Goal: Task Accomplishment & Management: Manage account settings

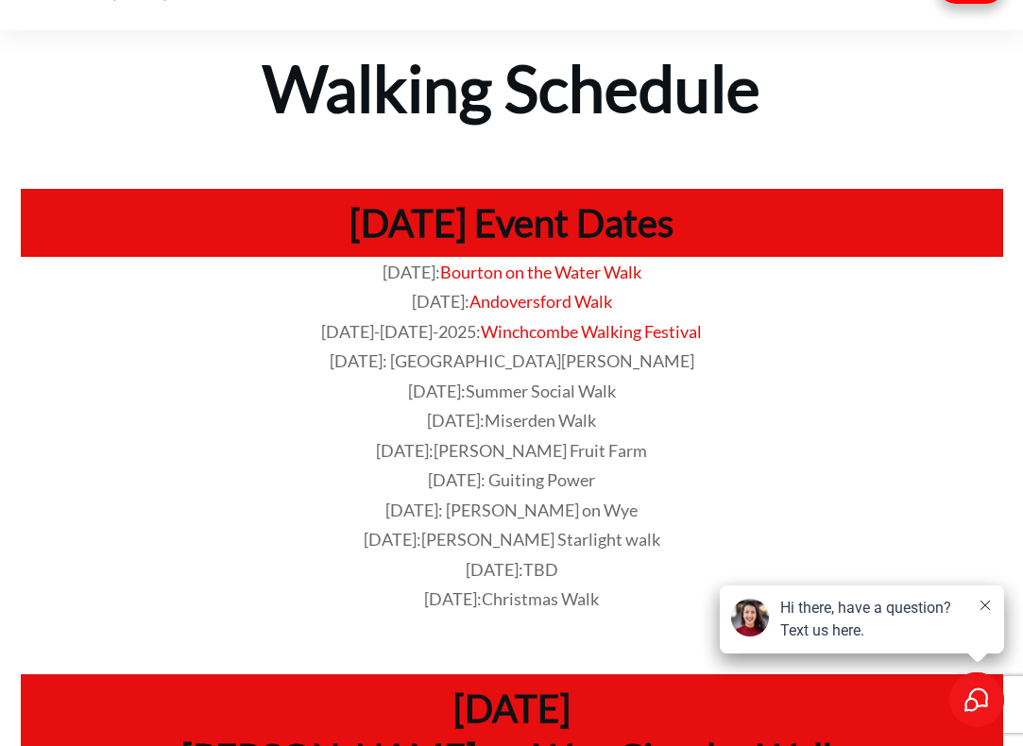
scroll to position [52, 0]
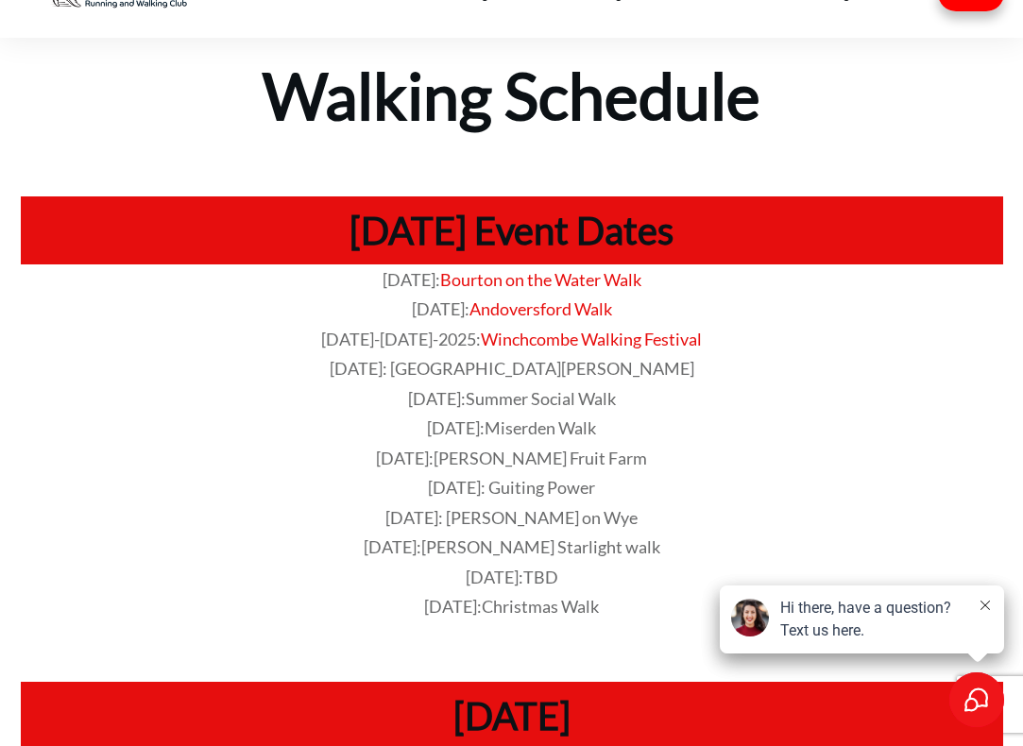
click at [989, 600] on button at bounding box center [985, 606] width 15 height 19
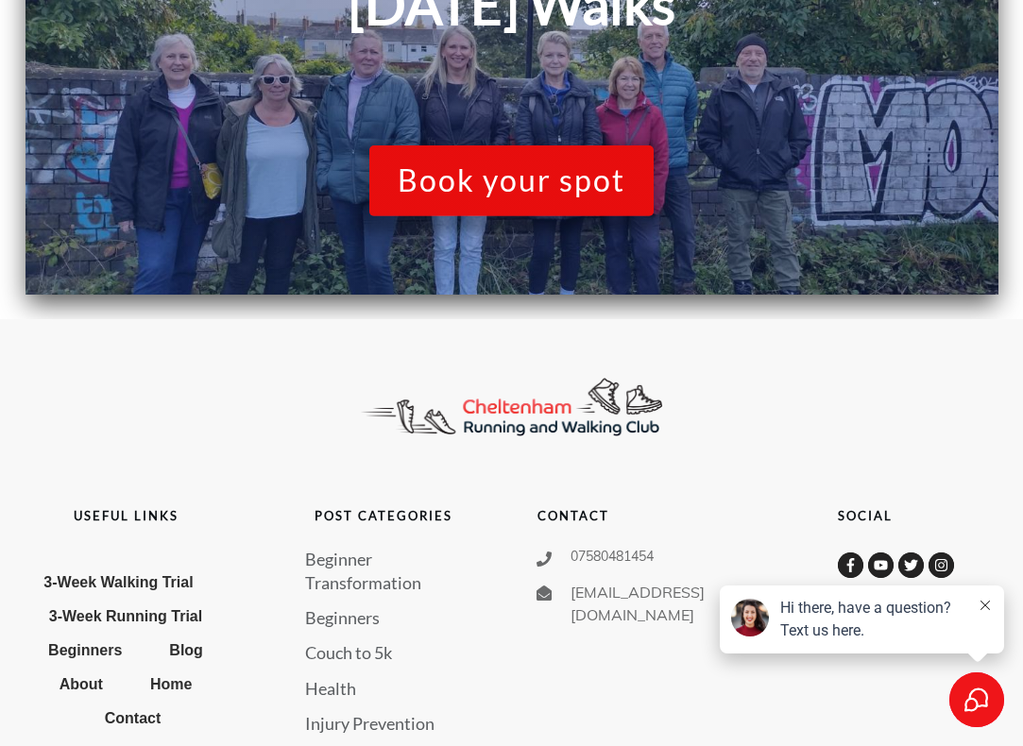
scroll to position [2731, 0]
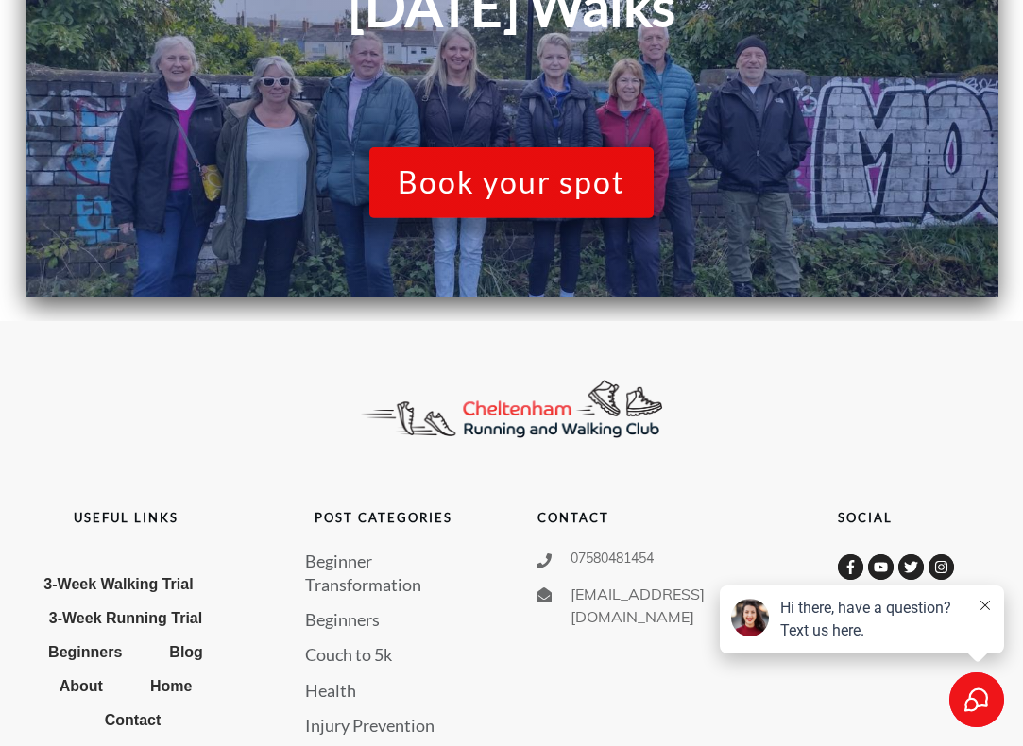
click at [352, 714] on link "Injury Prevention" at bounding box center [369, 726] width 129 height 24
click at [351, 714] on link "Injury Prevention" at bounding box center [369, 726] width 129 height 24
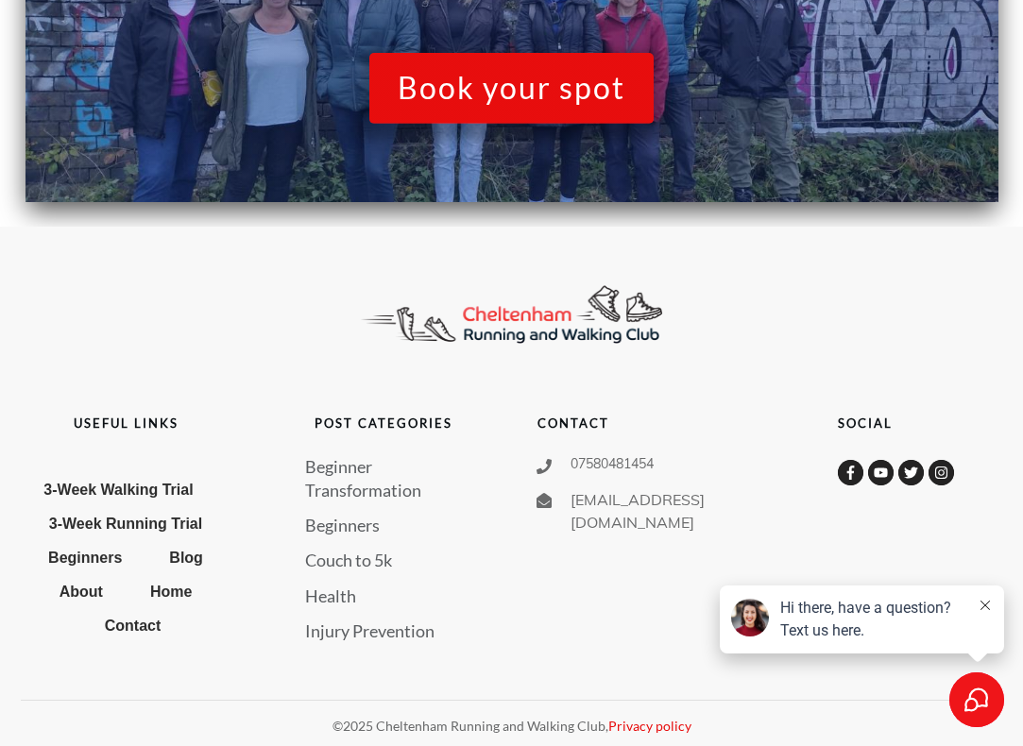
scroll to position [2753, 0]
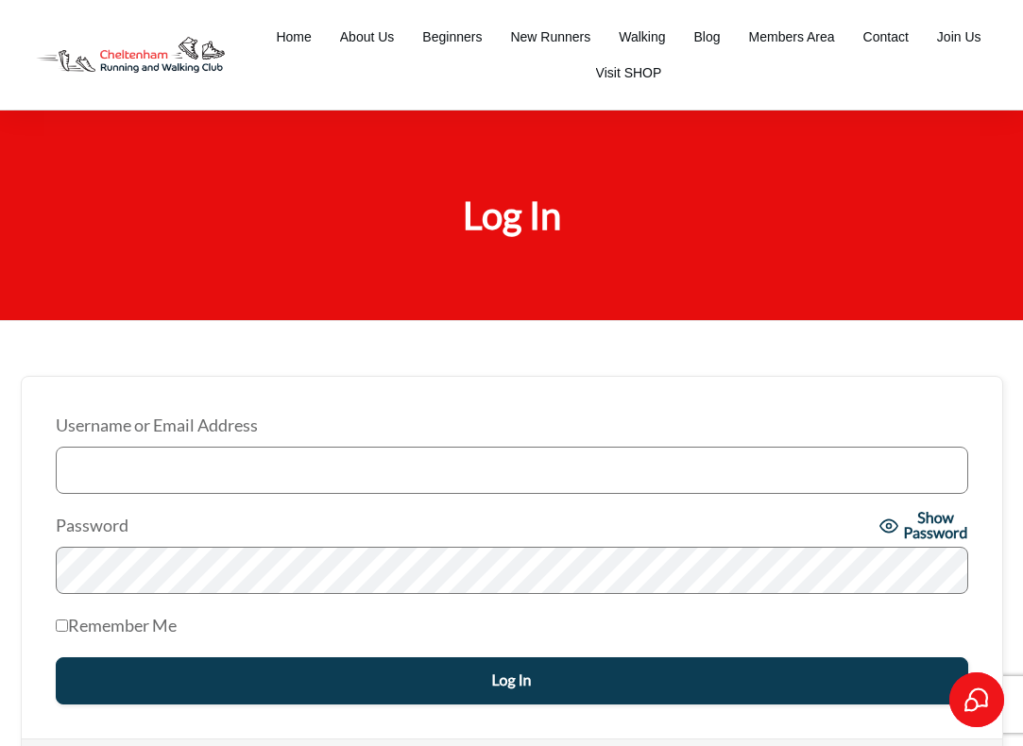
click at [59, 448] on input "Username or Email Address" at bounding box center [512, 470] width 913 height 47
type input "[EMAIL_ADDRESS][DOMAIN_NAME]"
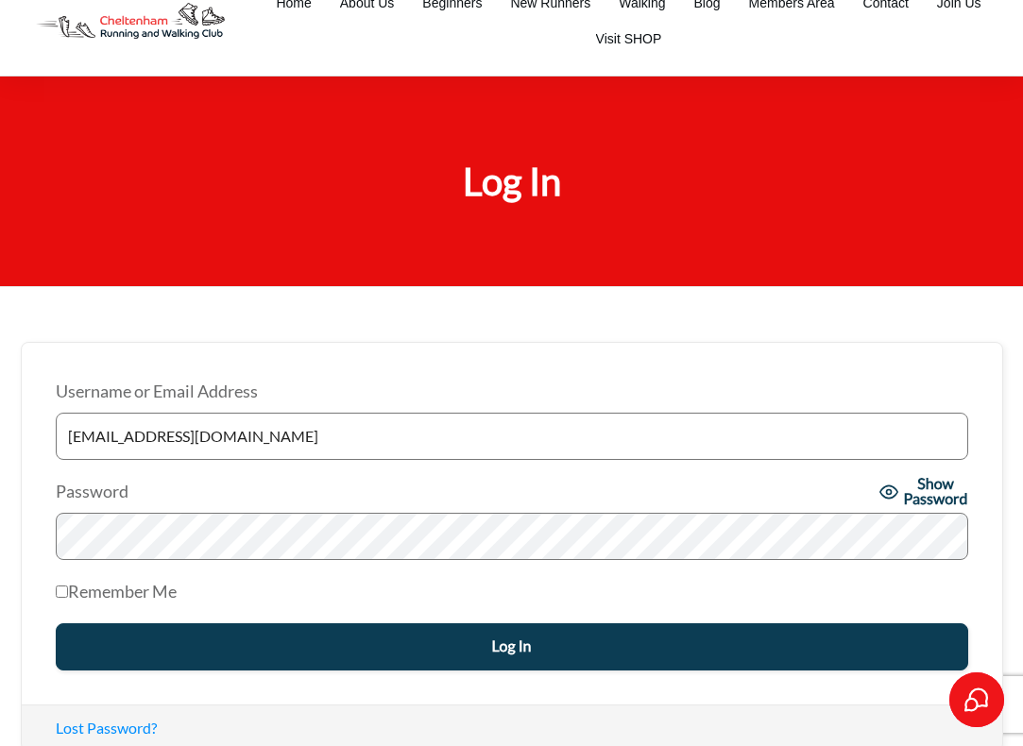
scroll to position [47, 0]
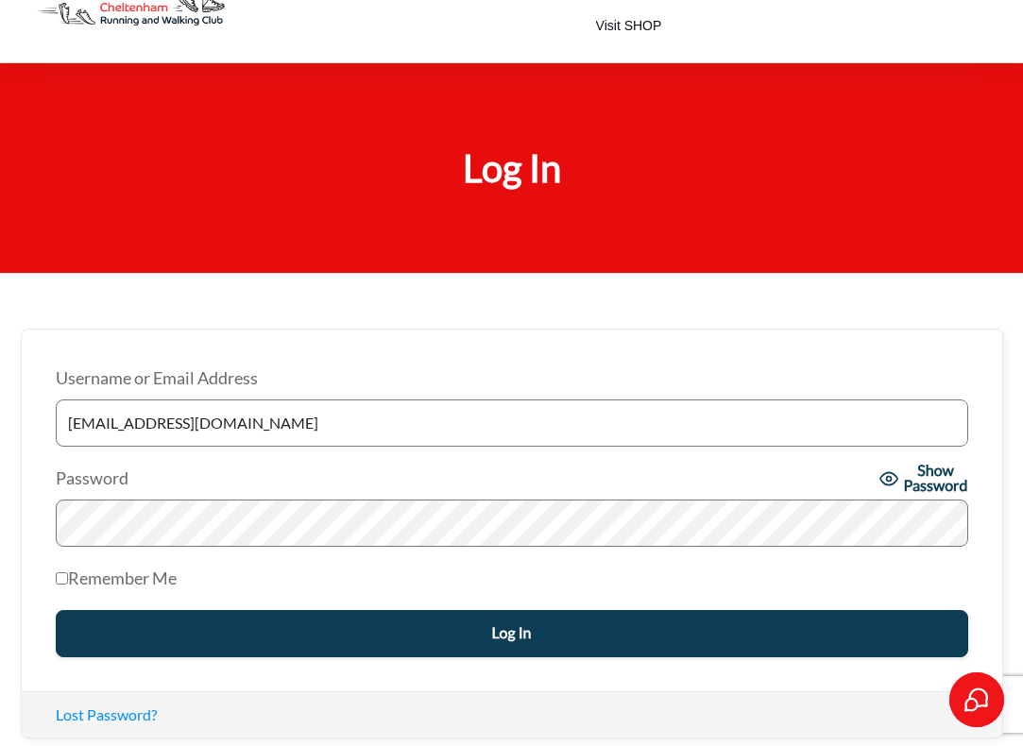
click at [437, 634] on input "Log In" at bounding box center [512, 633] width 913 height 47
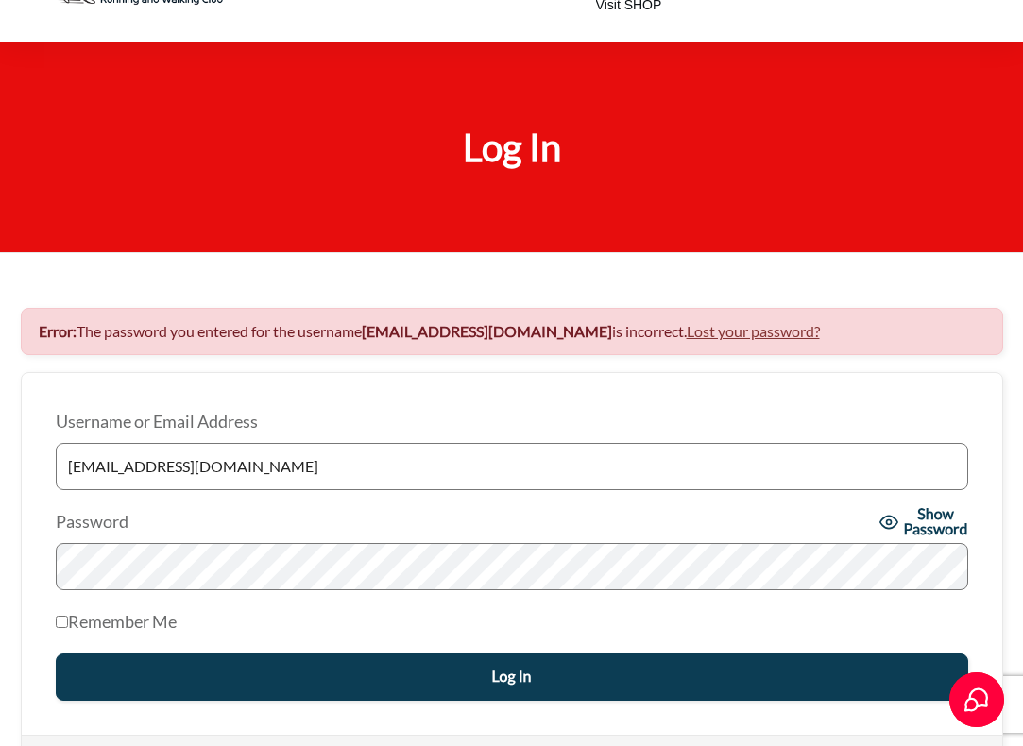
scroll to position [73, 0]
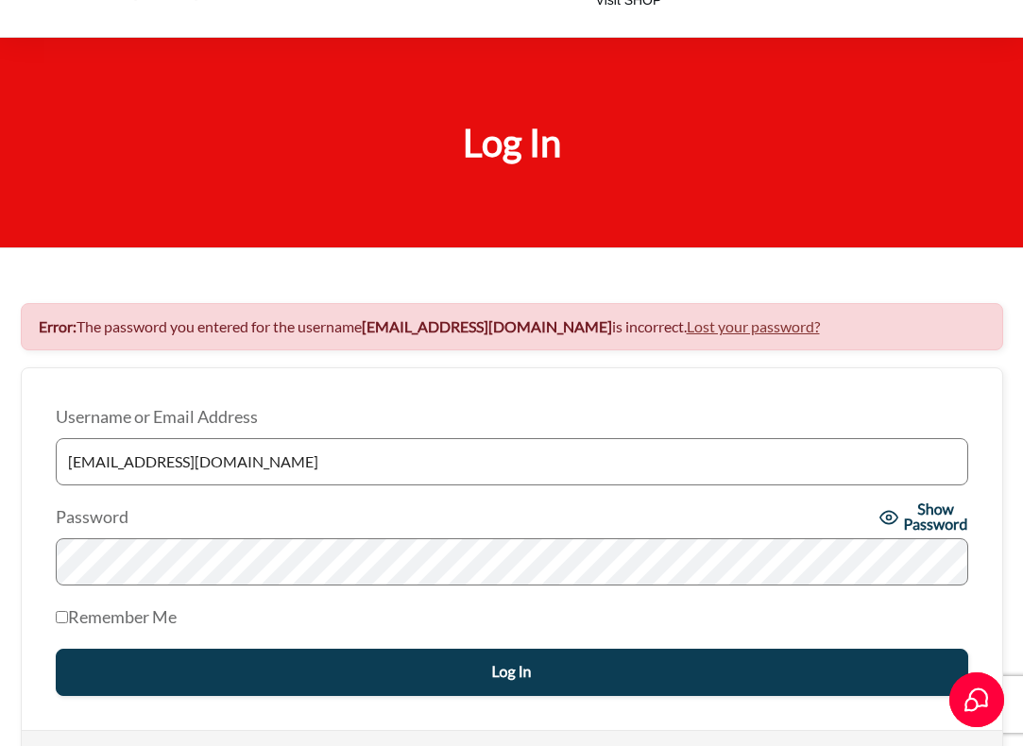
click at [191, 667] on input "Log In" at bounding box center [512, 672] width 913 height 47
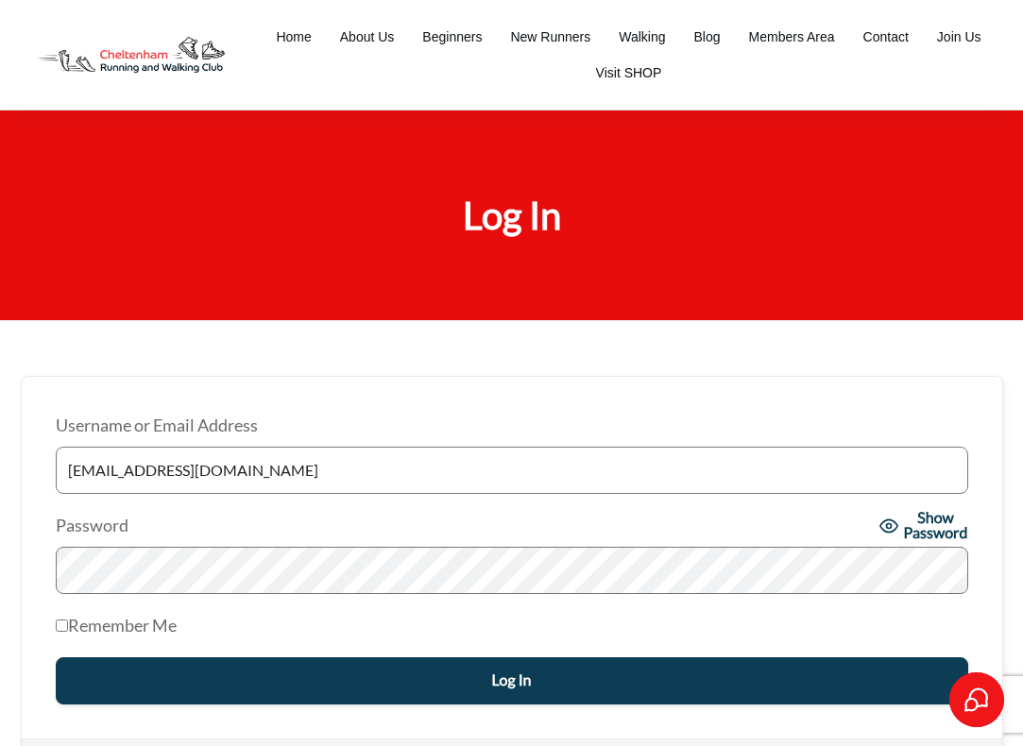
type input "[EMAIL_ADDRESS][DOMAIN_NAME]"
click at [310, 529] on label "Password" at bounding box center [465, 526] width 818 height 30
click at [60, 624] on input "Remember Me" at bounding box center [62, 626] width 12 height 12
checkbox input "true"
click at [170, 678] on input "Log In" at bounding box center [512, 681] width 913 height 47
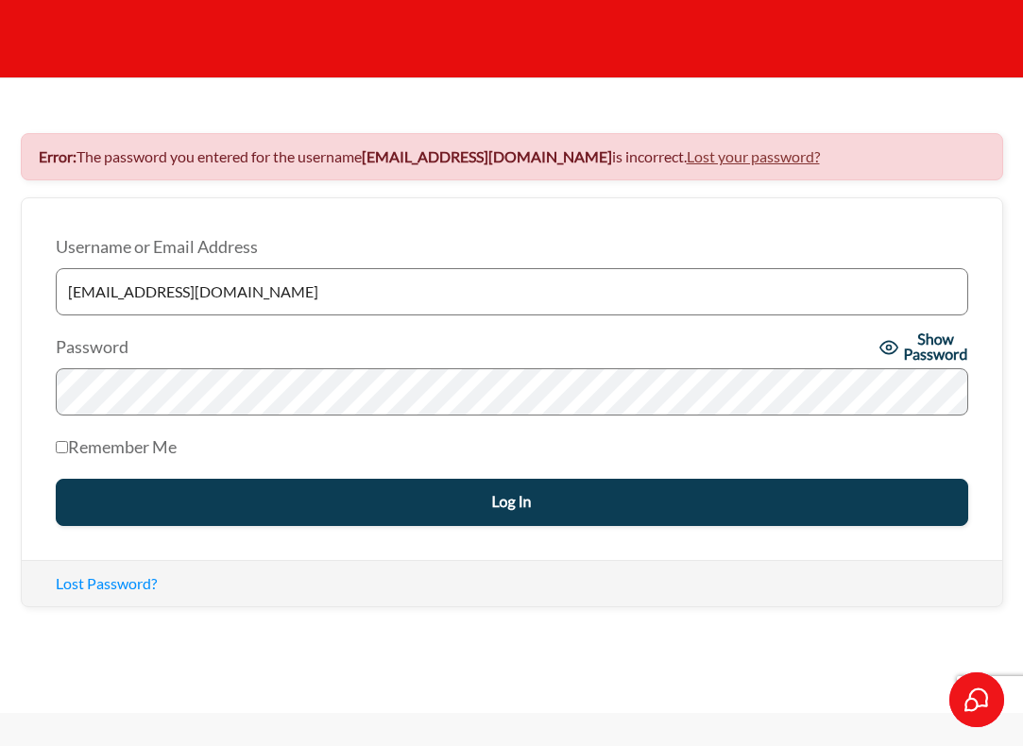
scroll to position [246, 0]
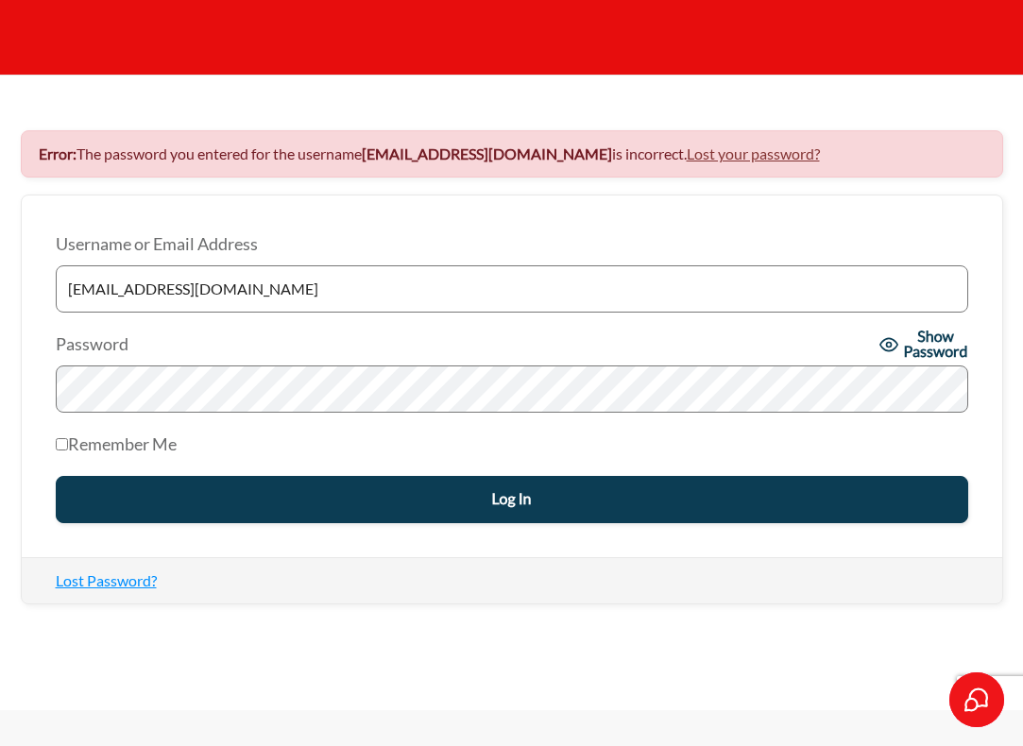
click at [141, 573] on link "Lost Password?" at bounding box center [106, 581] width 101 height 18
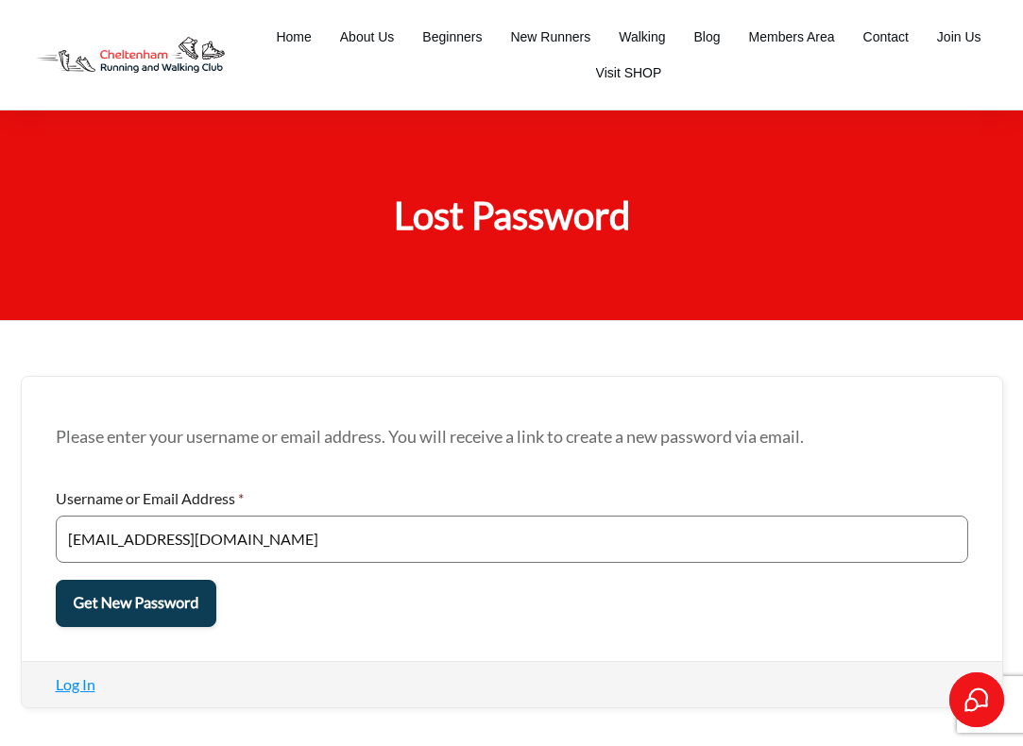
type input "[EMAIL_ADDRESS][DOMAIN_NAME]"
click at [91, 680] on link "Log In" at bounding box center [76, 685] width 40 height 18
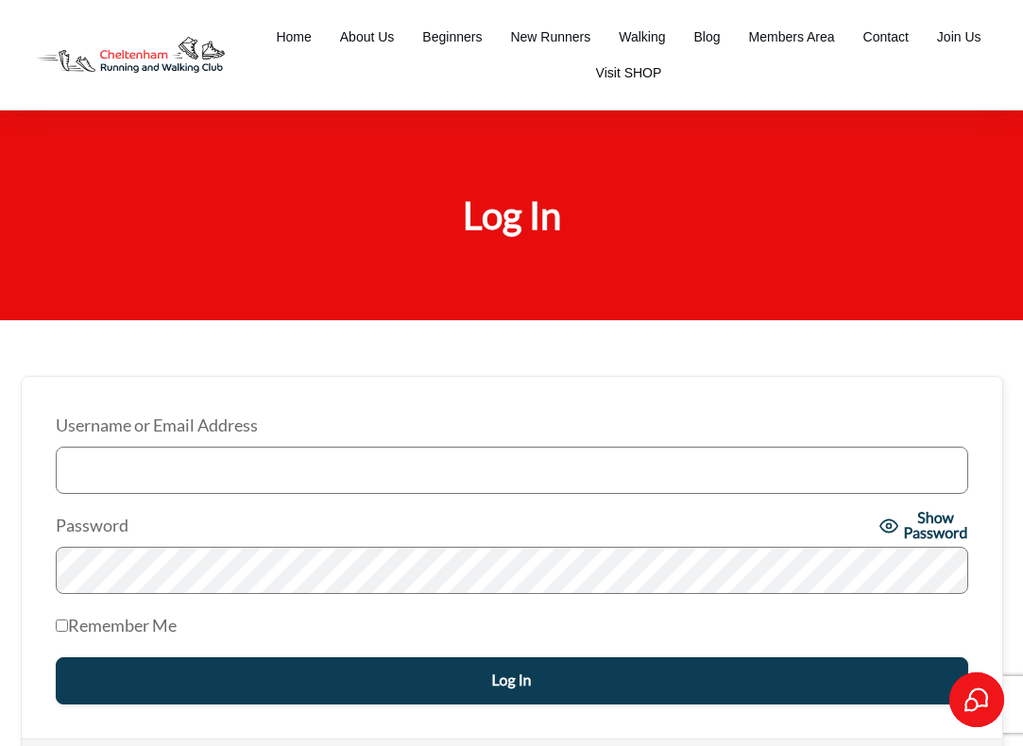
click at [60, 620] on label "Remember Me" at bounding box center [116, 626] width 121 height 30
click at [60, 620] on input "Remember Me" at bounding box center [62, 626] width 12 height 12
checkbox input "true"
click at [92, 466] on input "Username or Email Address" at bounding box center [512, 470] width 913 height 47
type input "[EMAIL_ADDRESS][DOMAIN_NAME]"
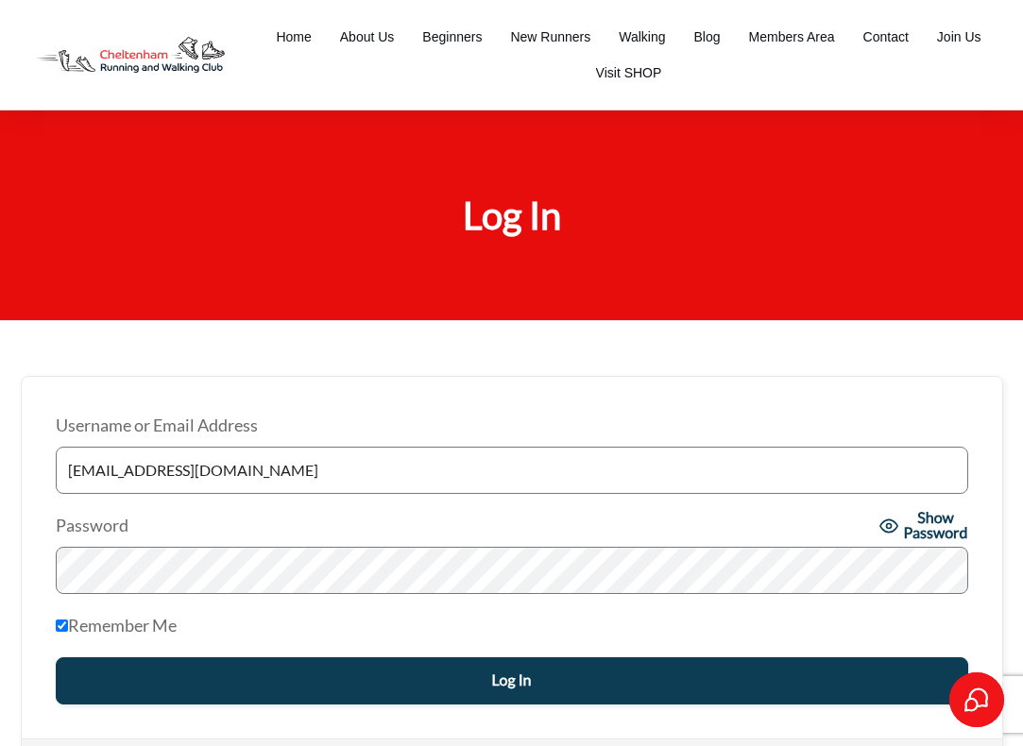
click at [151, 674] on input "Log In" at bounding box center [512, 681] width 913 height 47
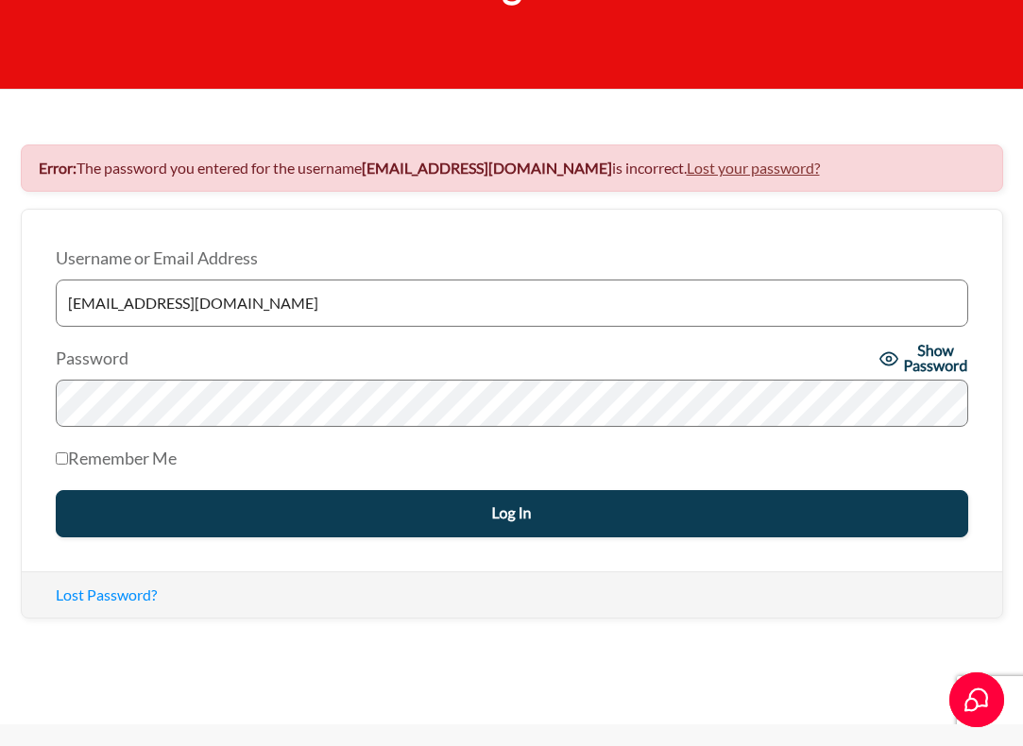
scroll to position [236, 0]
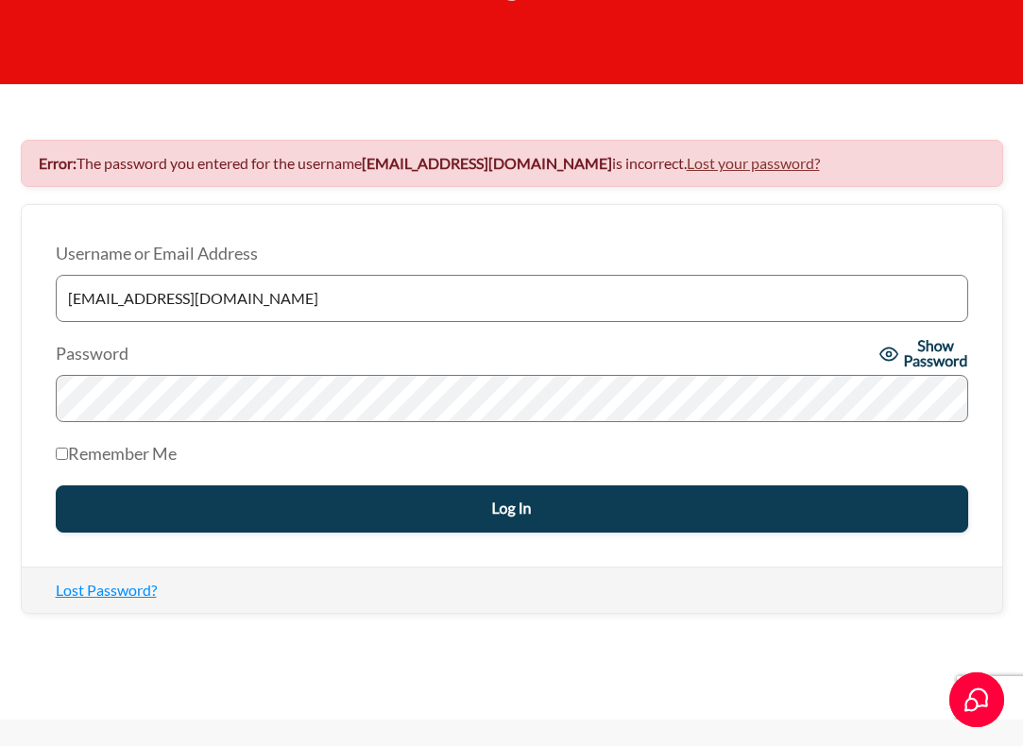
click at [126, 585] on link "Lost Password?" at bounding box center [106, 590] width 101 height 18
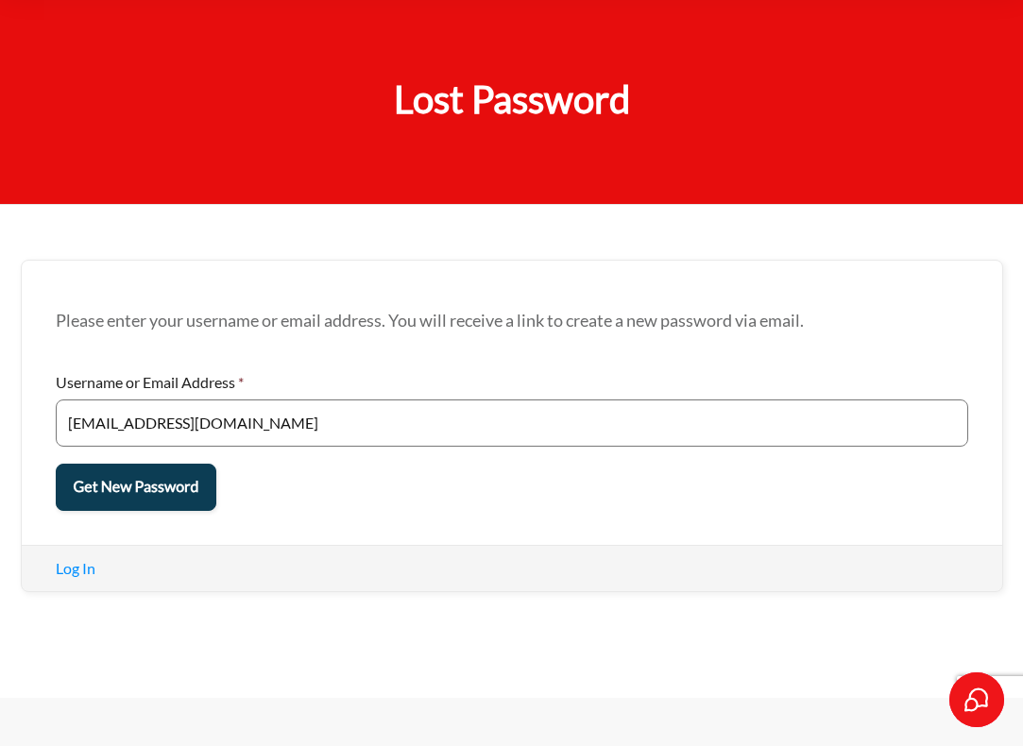
scroll to position [126, 0]
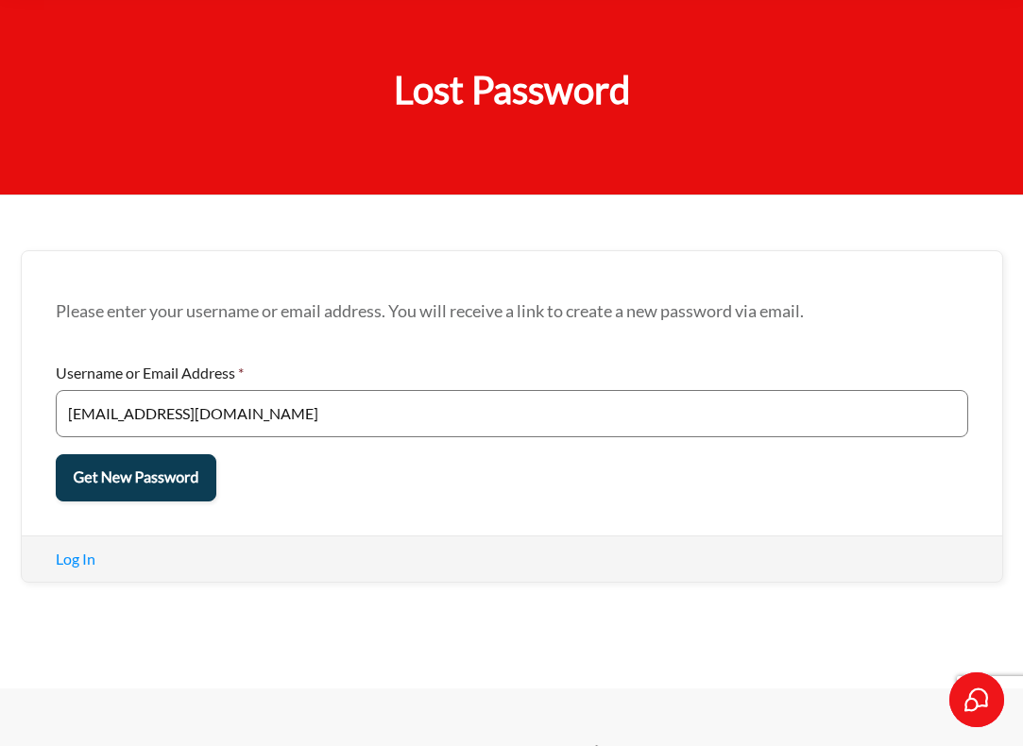
type input "[EMAIL_ADDRESS][DOMAIN_NAME]"
click at [129, 469] on input "Get New Password" at bounding box center [137, 477] width 162 height 47
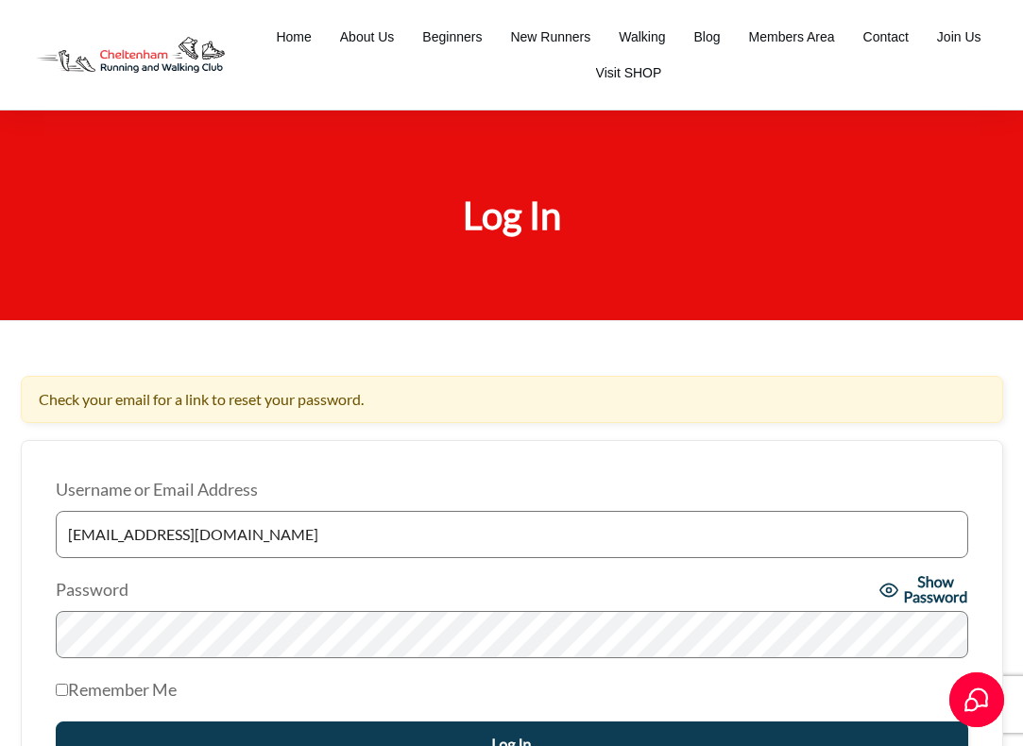
type input "[EMAIL_ADDRESS][DOMAIN_NAME]"
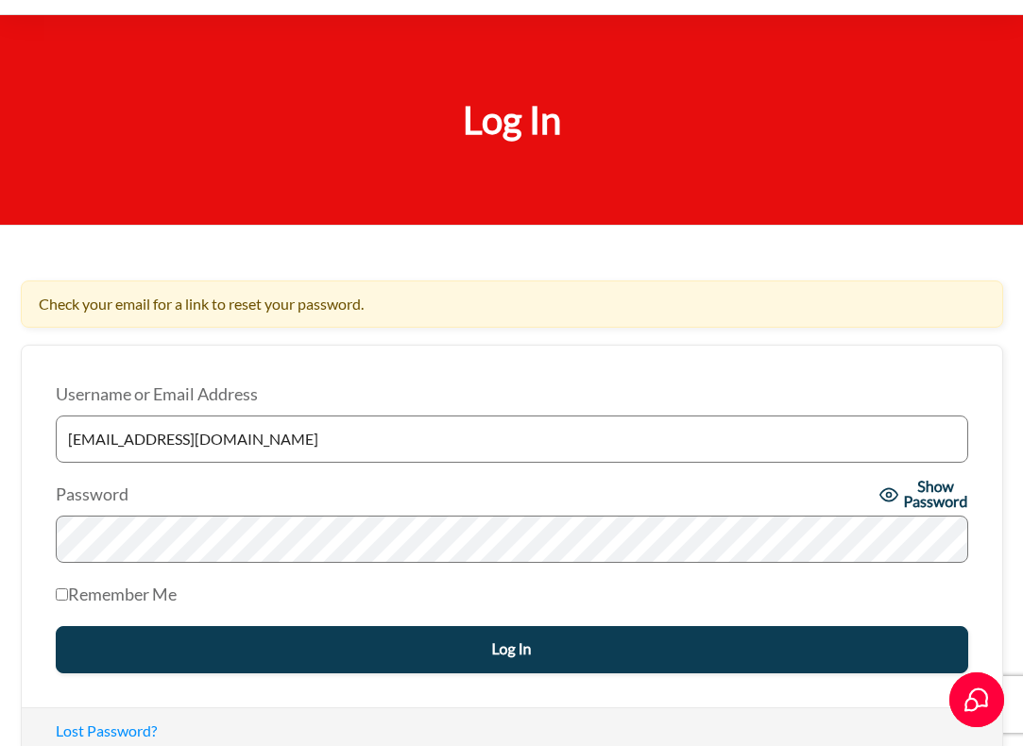
scroll to position [97, 0]
